Goal: Task Accomplishment & Management: Manage account settings

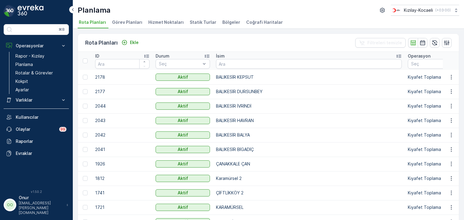
scroll to position [30, 0]
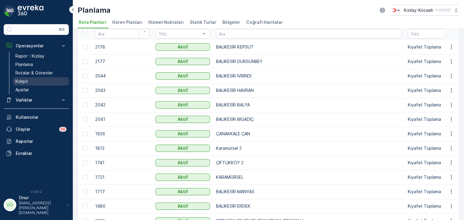
click at [33, 80] on link "Kokpit" at bounding box center [41, 81] width 56 height 8
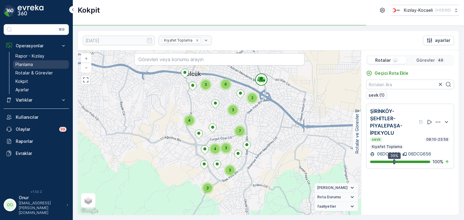
click at [31, 66] on p "Planlama" at bounding box center [24, 65] width 18 height 6
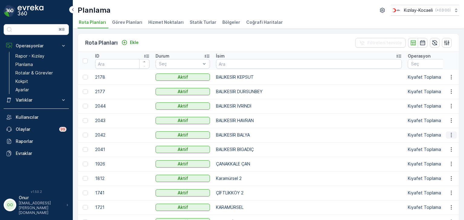
click at [448, 134] on icon "button" at bounding box center [451, 135] width 6 height 6
click at [439, 143] on span "Rota Planını Düzenle" at bounding box center [439, 144] width 41 height 6
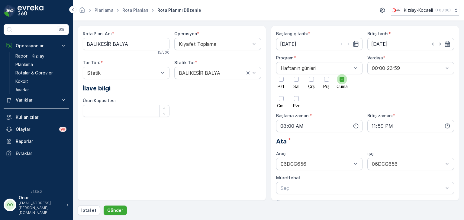
click at [343, 80] on icon at bounding box center [342, 79] width 4 height 4
click at [342, 74] on input "Cuma" at bounding box center [342, 74] width 0 height 0
click at [312, 82] on div at bounding box center [311, 79] width 10 height 10
click at [311, 74] on input "Çrş" at bounding box center [311, 74] width 0 height 0
click at [357, 125] on icon "button" at bounding box center [355, 126] width 5 height 5
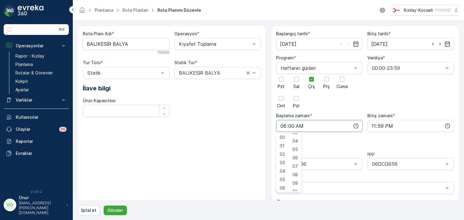
scroll to position [30, 0]
click at [283, 166] on span "07" at bounding box center [282, 167] width 5 height 6
type input "07:00"
click at [112, 213] on p "Gönder" at bounding box center [115, 211] width 16 height 6
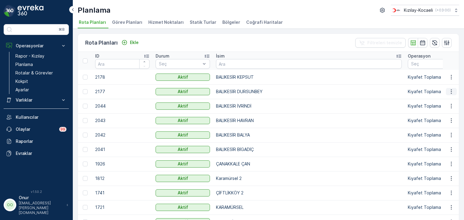
click at [449, 90] on icon "button" at bounding box center [451, 92] width 6 height 6
click at [441, 98] on span "Rota Planını Düzenle" at bounding box center [439, 101] width 41 height 6
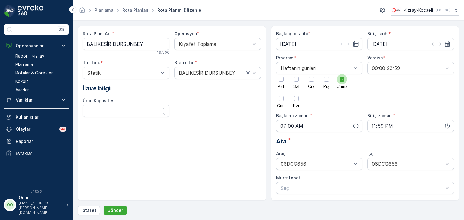
click at [341, 82] on div at bounding box center [342, 79] width 10 height 10
click at [342, 74] on input "Cuma" at bounding box center [342, 74] width 0 height 0
click at [324, 80] on div at bounding box center [326, 79] width 5 height 5
click at [326, 74] on input "Prş" at bounding box center [326, 74] width 0 height 0
click at [114, 212] on p "Gönder" at bounding box center [115, 211] width 16 height 6
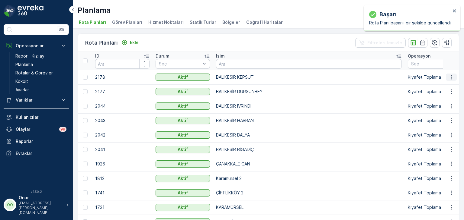
click at [448, 76] on icon "button" at bounding box center [451, 77] width 6 height 6
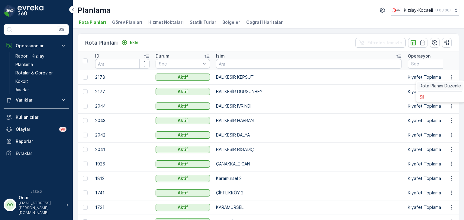
click at [438, 83] on span "Rota Planını Düzenle" at bounding box center [439, 86] width 41 height 6
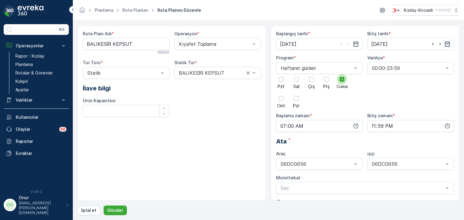
click at [345, 81] on div at bounding box center [342, 79] width 10 height 10
click at [342, 74] on input "Cuma" at bounding box center [342, 74] width 0 height 0
click at [325, 81] on div at bounding box center [326, 79] width 5 height 5
click at [326, 74] on input "Prş" at bounding box center [326, 74] width 0 height 0
click at [123, 213] on button "Gönder" at bounding box center [115, 211] width 23 height 10
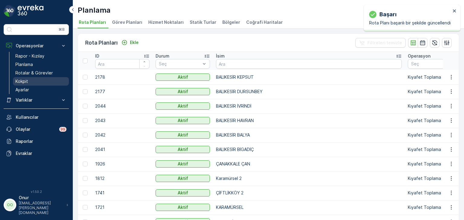
click at [21, 82] on p "Kokpit" at bounding box center [21, 81] width 13 height 6
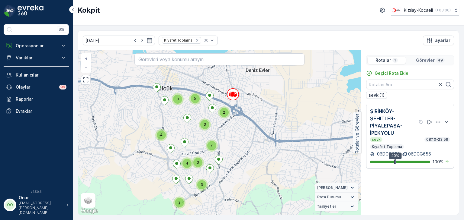
drag, startPoint x: 185, startPoint y: 112, endPoint x: 213, endPoint y: 188, distance: 81.8
click at [213, 188] on div "3 4 5 3 2 3 4 3 3 7 + − Uydu Yol haritası Arazi Karışık Leaflet Klavye kısayoll…" at bounding box center [219, 132] width 283 height 165
